Goal: Transaction & Acquisition: Subscribe to service/newsletter

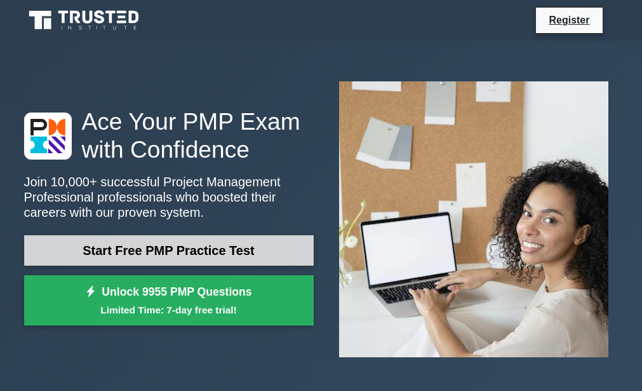
click at [173, 245] on link "Start Free PMP Practice Test" at bounding box center [169, 250] width 290 height 31
click at [174, 245] on link "Start Free PMP Practice Test" at bounding box center [169, 250] width 290 height 31
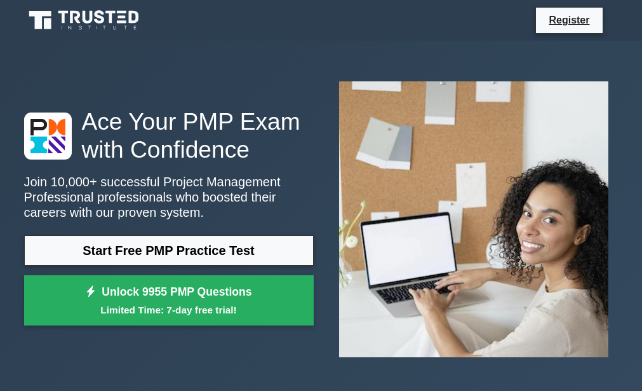
drag, startPoint x: 174, startPoint y: 245, endPoint x: 286, endPoint y: 174, distance: 132.2
click at [286, 174] on div "Ace Your PMP Exam with Confidence Join 10,000+ successful Project Management Pr…" at bounding box center [169, 219] width 305 height 225
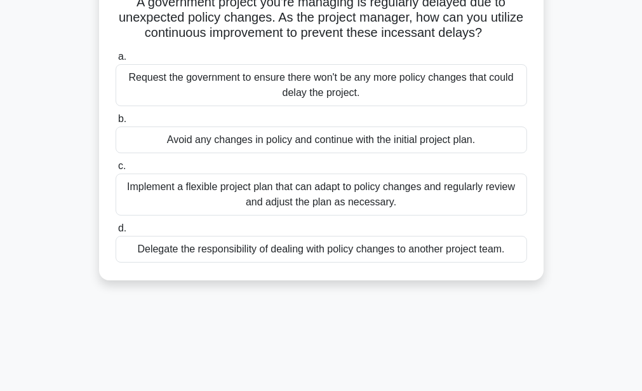
scroll to position [92, 0]
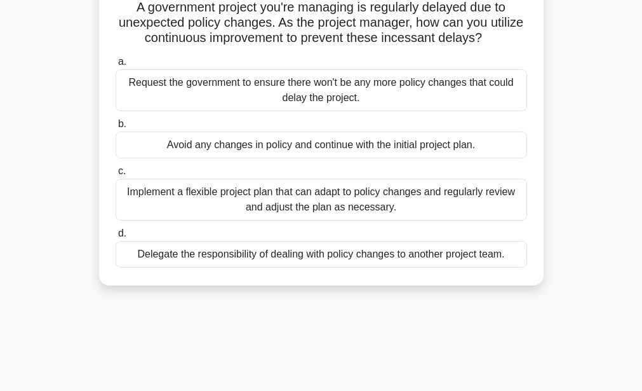
click at [118, 172] on span "c." at bounding box center [122, 170] width 8 height 11
click at [116, 172] on input "c. Implement a flexible project plan that can adapt to policy changes and regul…" at bounding box center [116, 171] width 0 height 8
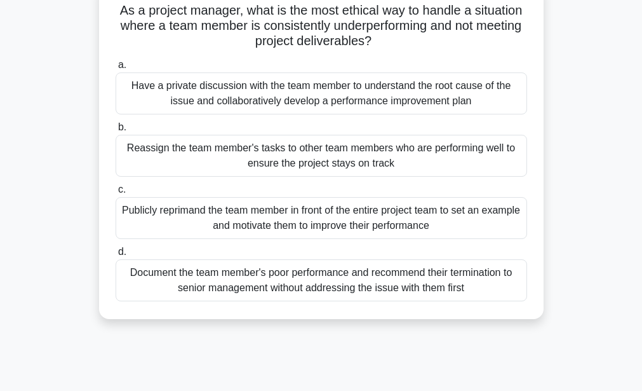
scroll to position [0, 0]
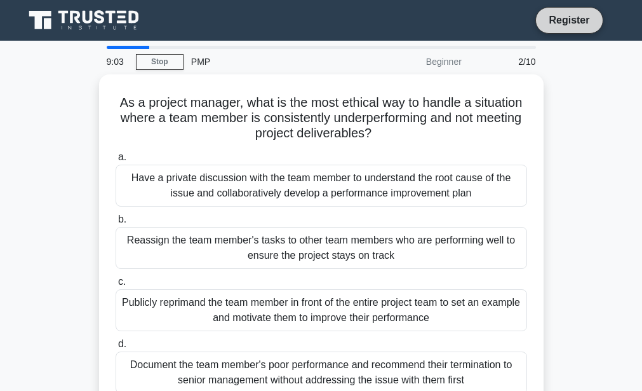
click at [570, 22] on link "Register" at bounding box center [569, 20] width 56 height 16
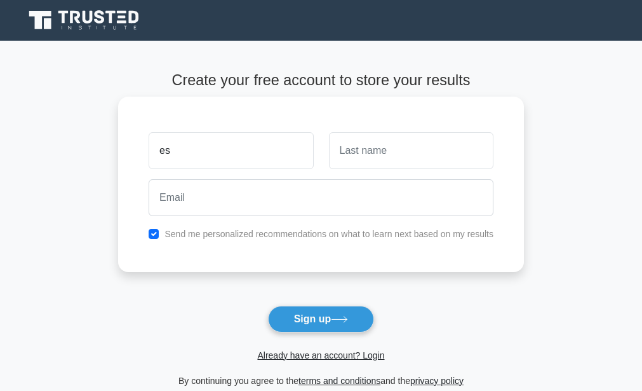
type input "e"
type input "T"
type input "ESTHER"
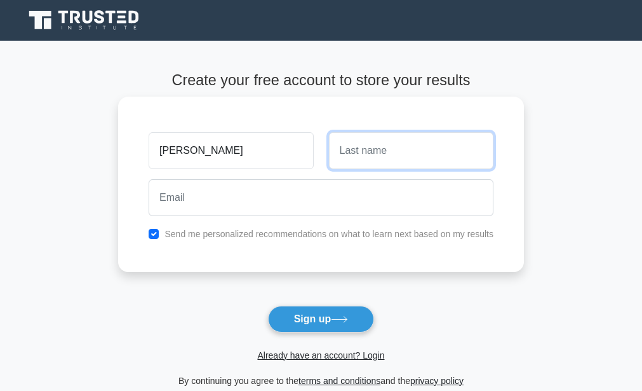
click at [351, 156] on input "text" at bounding box center [411, 150] width 165 height 37
type input "BATUR"
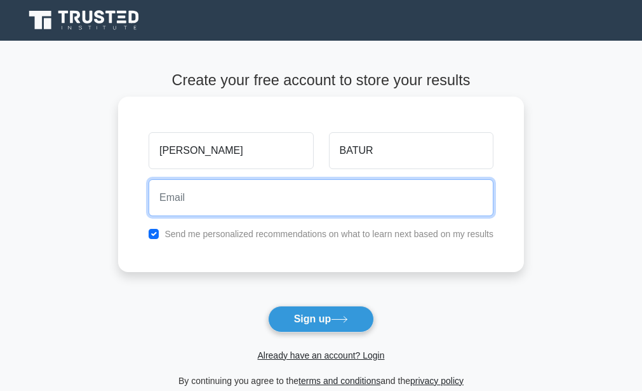
click at [178, 203] on input "email" at bounding box center [321, 197] width 345 height 37
type input "E"
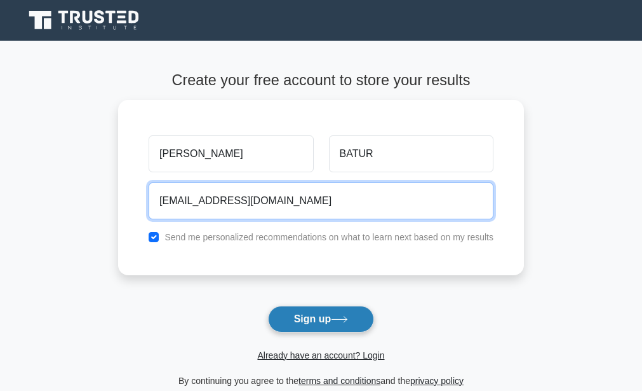
type input "estherbatur19@gmail.com"
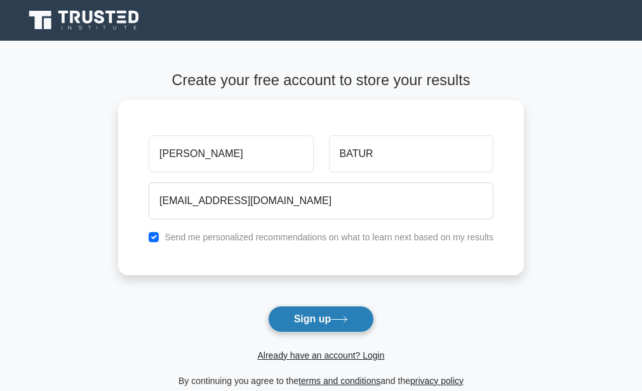
click at [308, 318] on button "Sign up" at bounding box center [321, 319] width 107 height 27
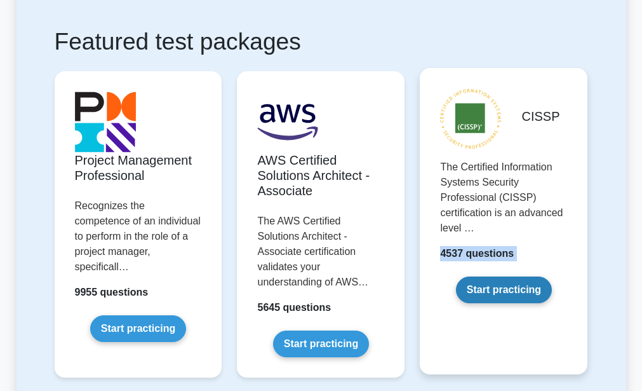
click at [508, 282] on link "Start practicing" at bounding box center [504, 289] width 96 height 27
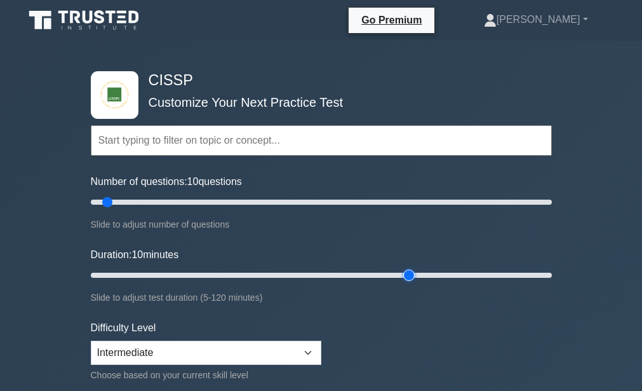
type input "85"
click at [419, 271] on input "Duration: 10 minutes" at bounding box center [321, 275] width 461 height 15
click at [182, 138] on input "text" at bounding box center [321, 140] width 461 height 31
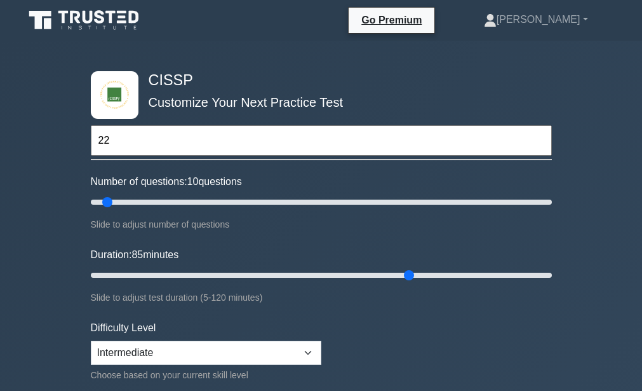
type input "2"
type input "1"
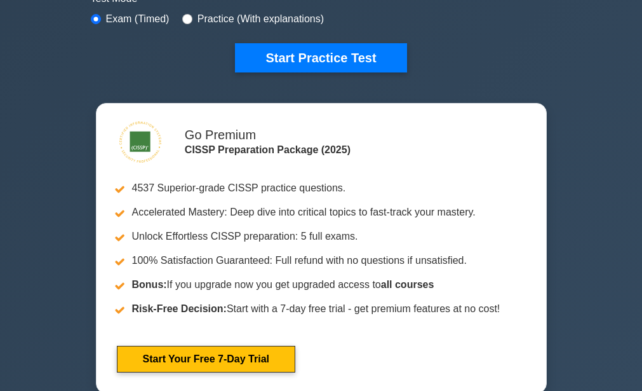
scroll to position [449, 0]
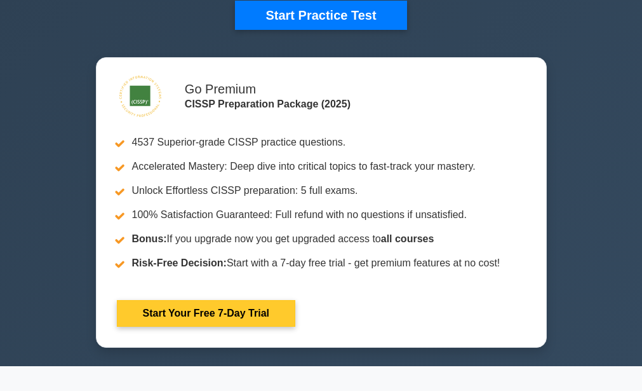
click at [194, 303] on link "Start Your Free 7-Day Trial" at bounding box center [206, 313] width 179 height 27
click at [195, 309] on link "Start Your Free 7-Day Trial" at bounding box center [206, 313] width 179 height 27
